Goal: Navigation & Orientation: Find specific page/section

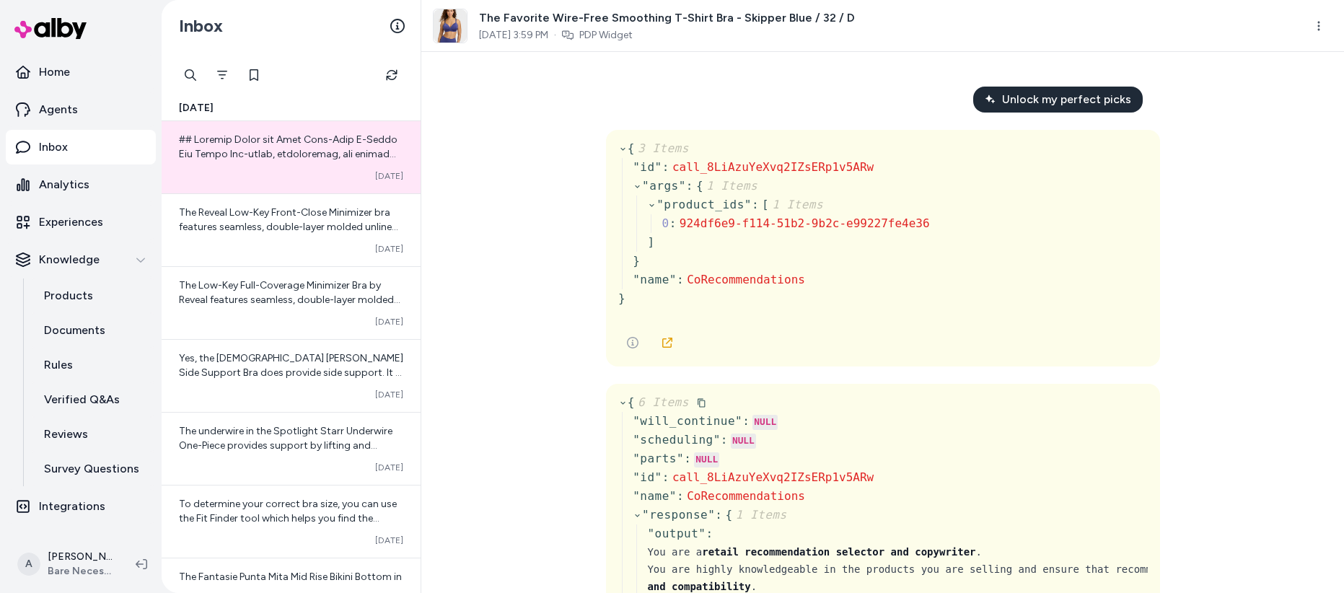
click at [1232, 351] on div "Unlock my perfect picks { 3 Items " id " : call_8LiAzuYeXvq2IZsERp1v5ARw " args…" at bounding box center [882, 322] width 923 height 541
click at [618, 152] on icon at bounding box center [622, 148] width 9 height 9
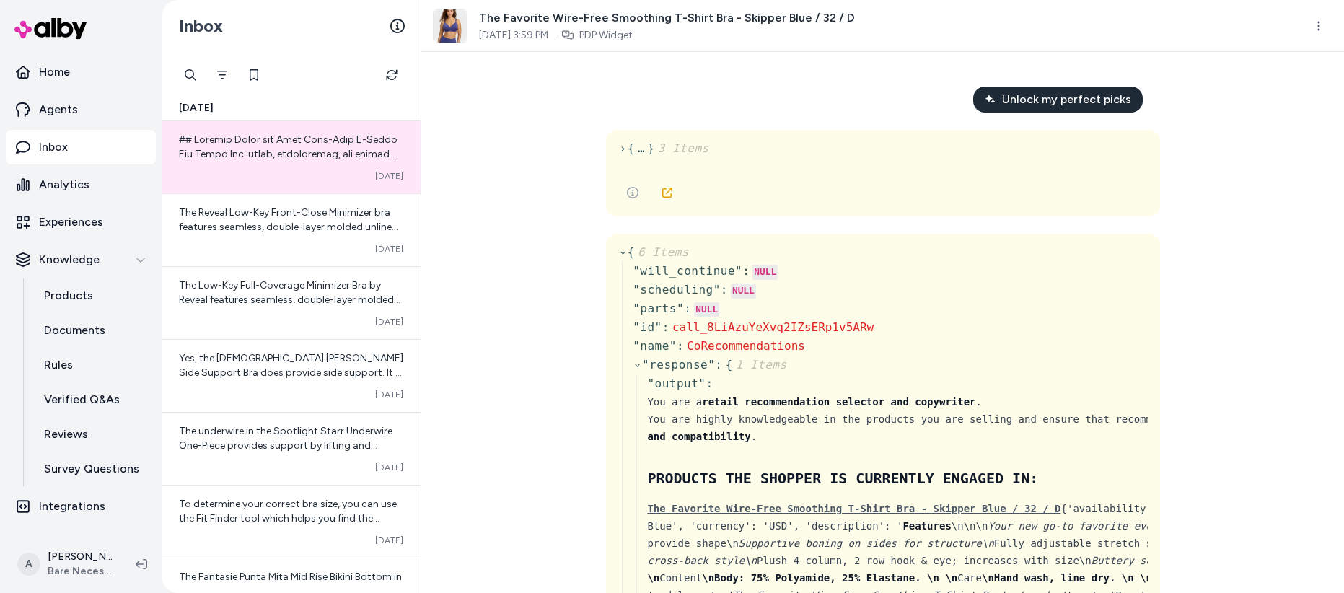
click at [618, 252] on icon at bounding box center [622, 252] width 9 height 9
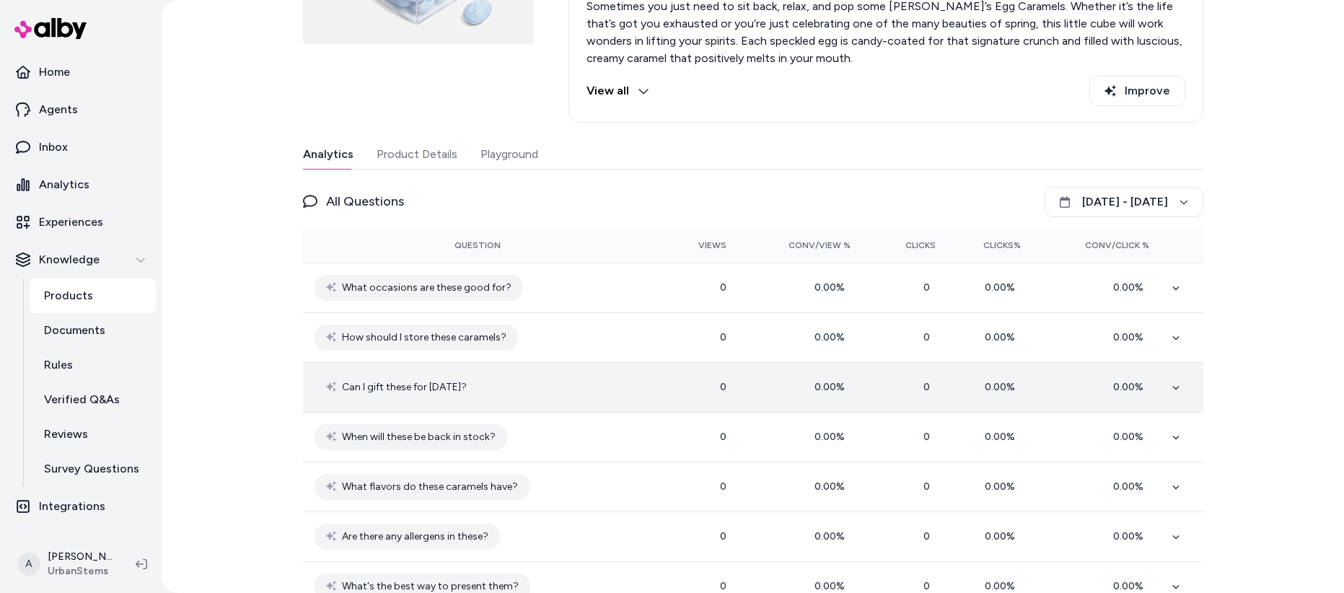
scroll to position [296, 0]
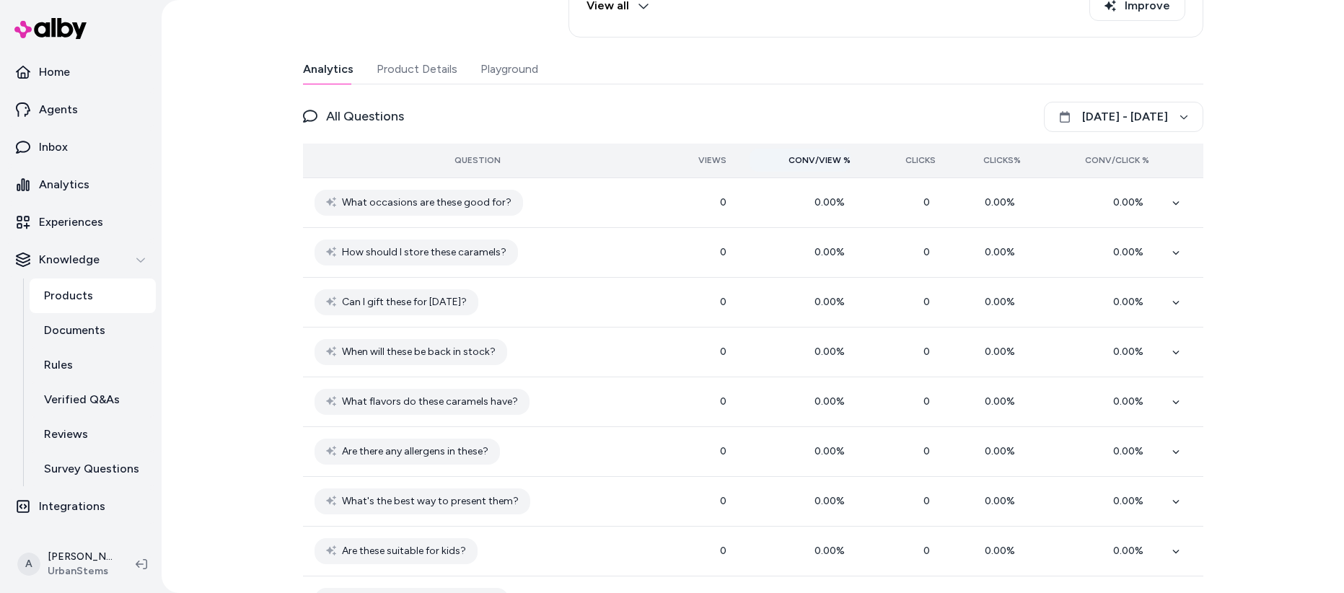
click at [845, 157] on span "Conv/View %" at bounding box center [819, 160] width 62 height 12
click at [822, 159] on span "Conv/View %" at bounding box center [819, 160] width 62 height 12
click at [724, 161] on th "Views" at bounding box center [695, 161] width 85 height 35
click at [698, 158] on span "Views" at bounding box center [712, 160] width 28 height 12
click at [711, 158] on span "Views" at bounding box center [712, 160] width 28 height 12
